Goal: Check status: Check status

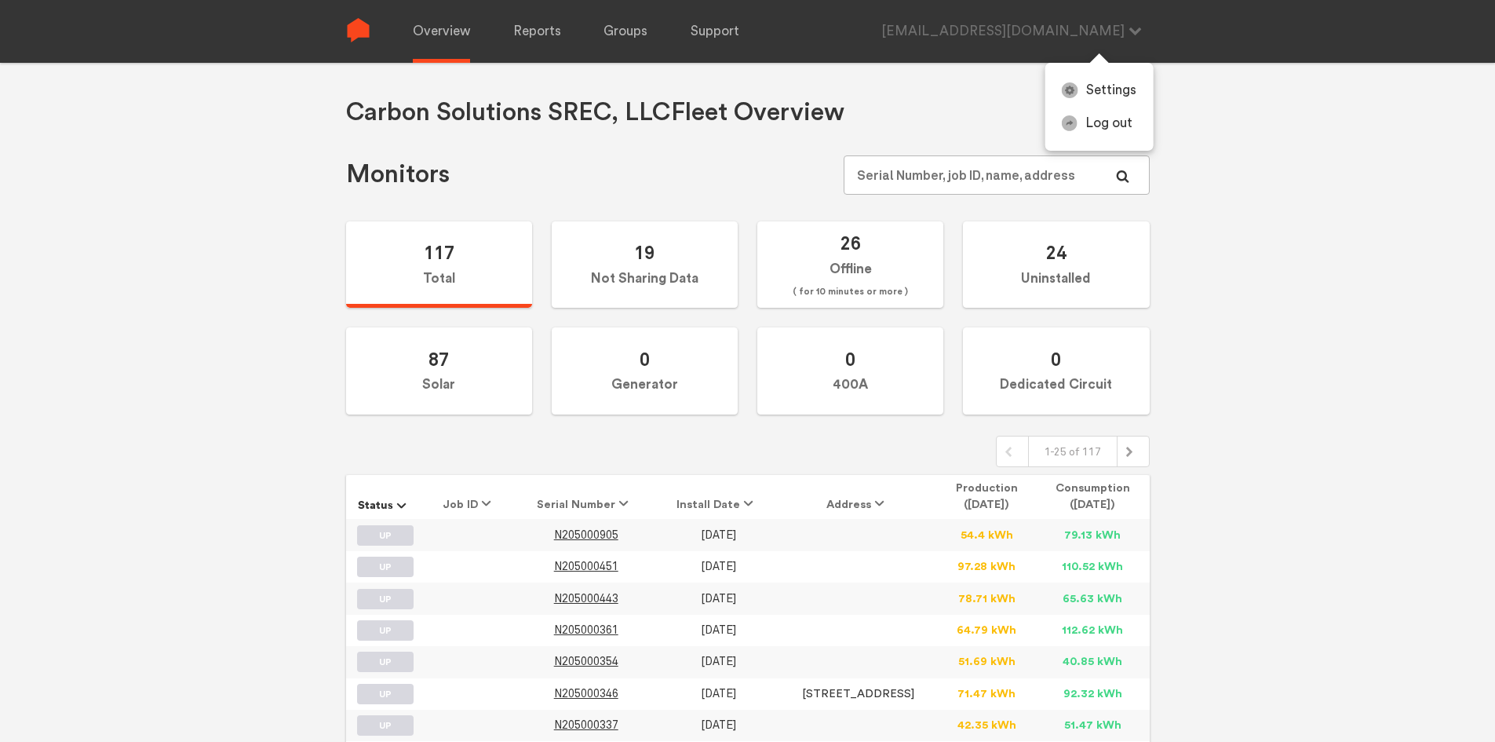
click at [1052, 24] on div "[EMAIL_ADDRESS][DOMAIN_NAME] Settings Log out" at bounding box center [1016, 31] width 268 height 63
click at [1103, 122] on link "Log out" at bounding box center [1100, 124] width 108 height 34
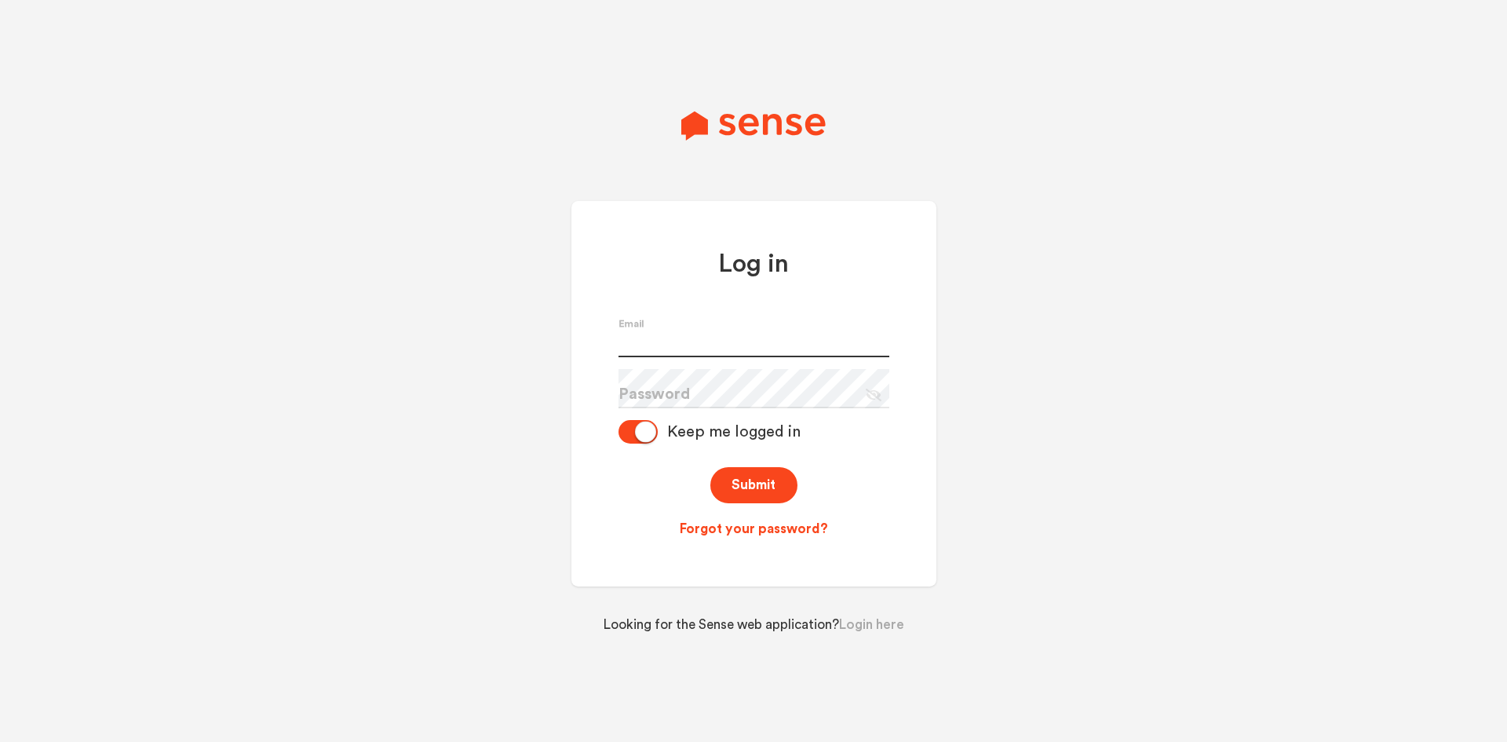
click at [670, 338] on input "text" at bounding box center [754, 337] width 271 height 39
paste input "CarbonSolutions1"
click at [754, 484] on button "Submit" at bounding box center [753, 485] width 87 height 37
click at [696, 348] on input "CarbonSolutions1" at bounding box center [754, 337] width 271 height 39
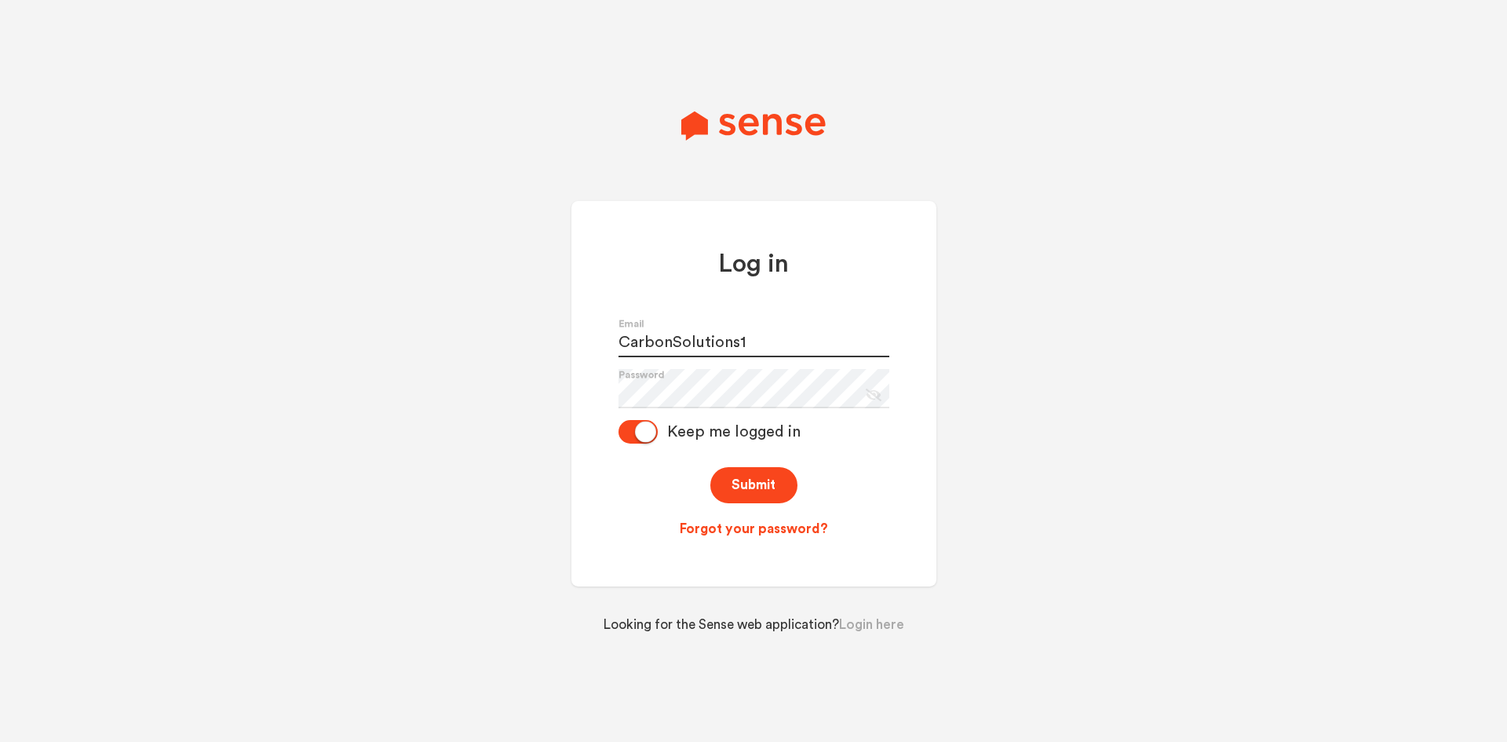
click at [696, 348] on input "CarbonSolutions1" at bounding box center [754, 337] width 271 height 39
paste input "[EMAIL_ADDRESS][DOMAIN_NAME]"
type input "[EMAIL_ADDRESS][DOMAIN_NAME]"
click at [751, 478] on button "Submit" at bounding box center [753, 485] width 87 height 37
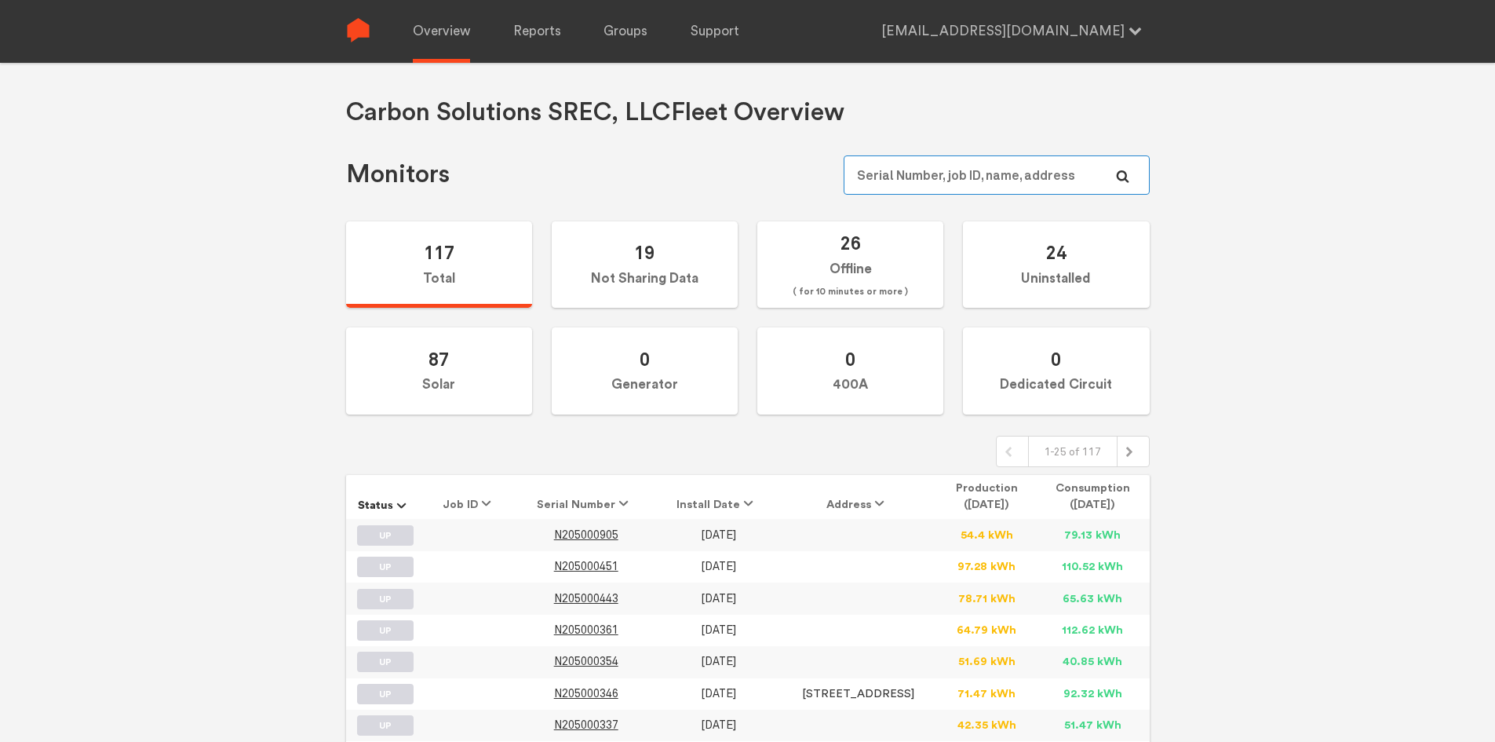
click at [1029, 166] on input "text" at bounding box center [996, 174] width 305 height 39
paste input "N306000418"
type input "N306000418"
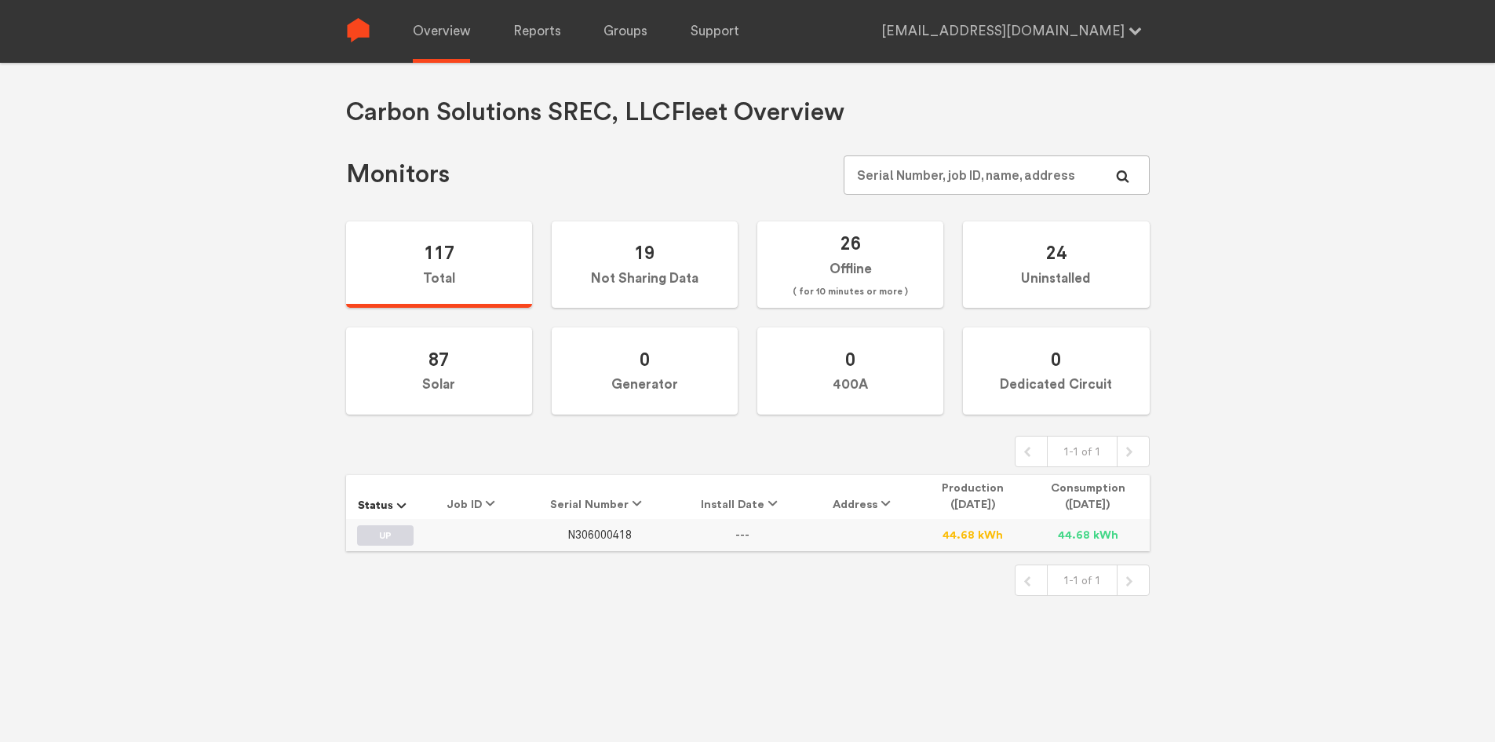
click at [632, 535] on span "N306000418" at bounding box center [600, 534] width 64 height 13
